Goal: Navigation & Orientation: Find specific page/section

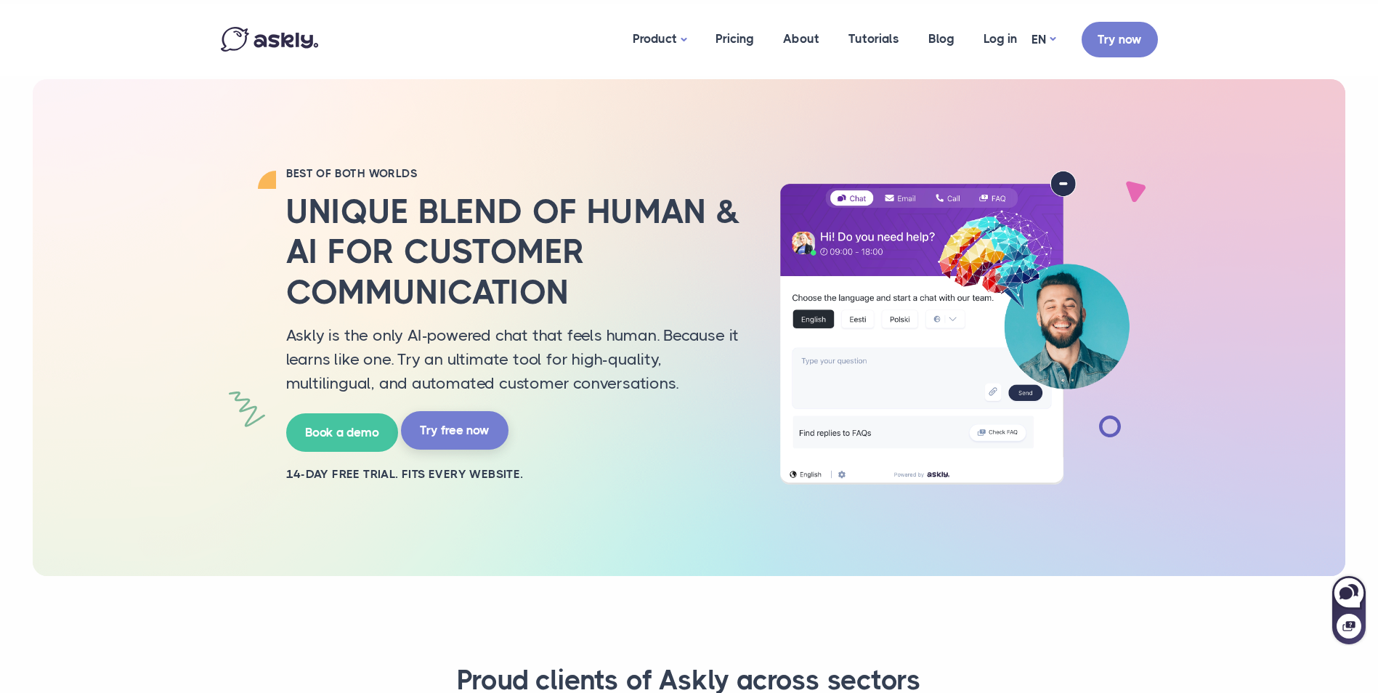
click at [487, 427] on link "Try free now" at bounding box center [454, 430] width 107 height 38
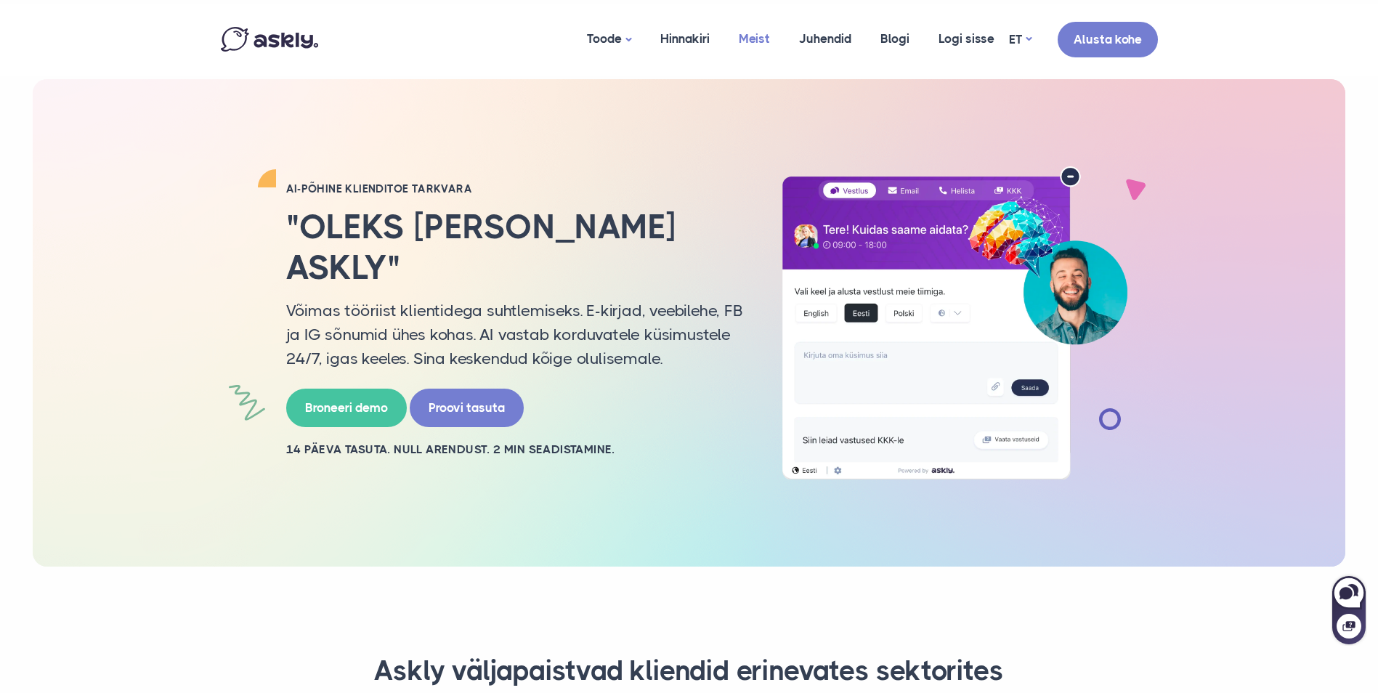
click at [731, 36] on link "Meist" at bounding box center [754, 39] width 60 height 70
